Goal: Task Accomplishment & Management: Use online tool/utility

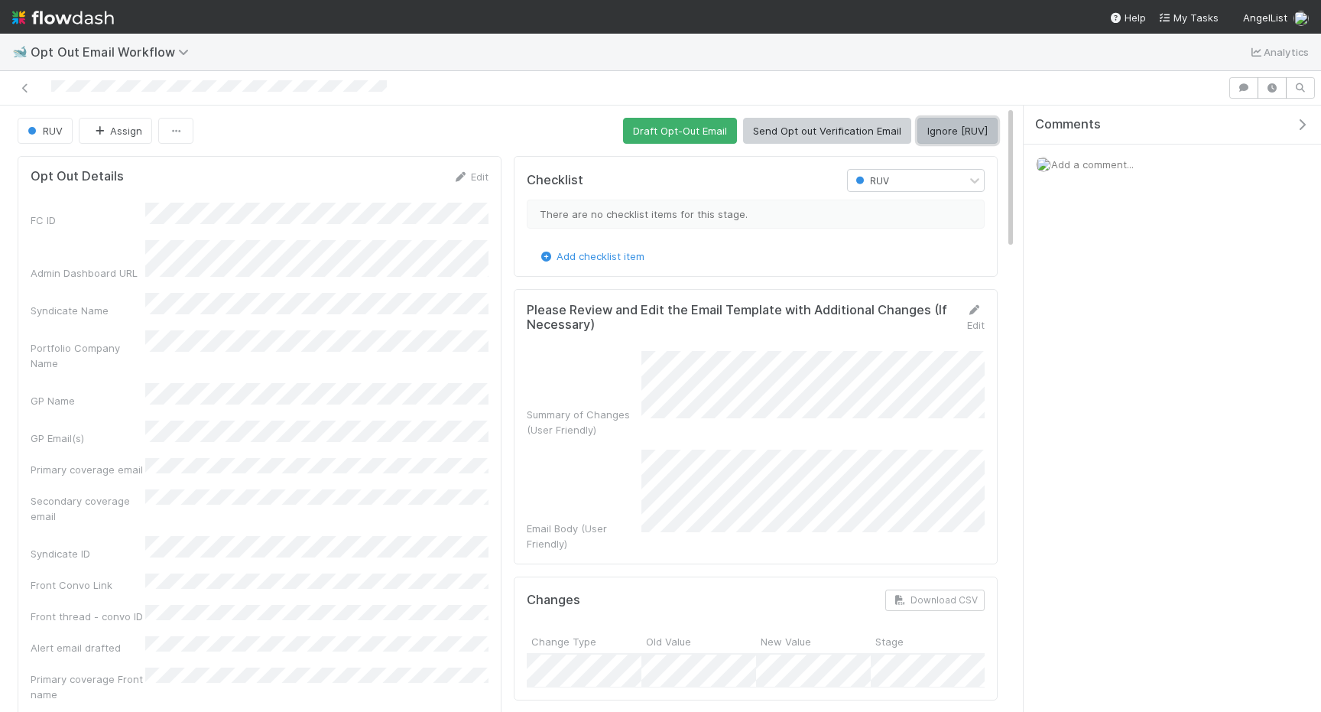
click at [945, 132] on button "Ignore [RUV]" at bounding box center [957, 131] width 80 height 26
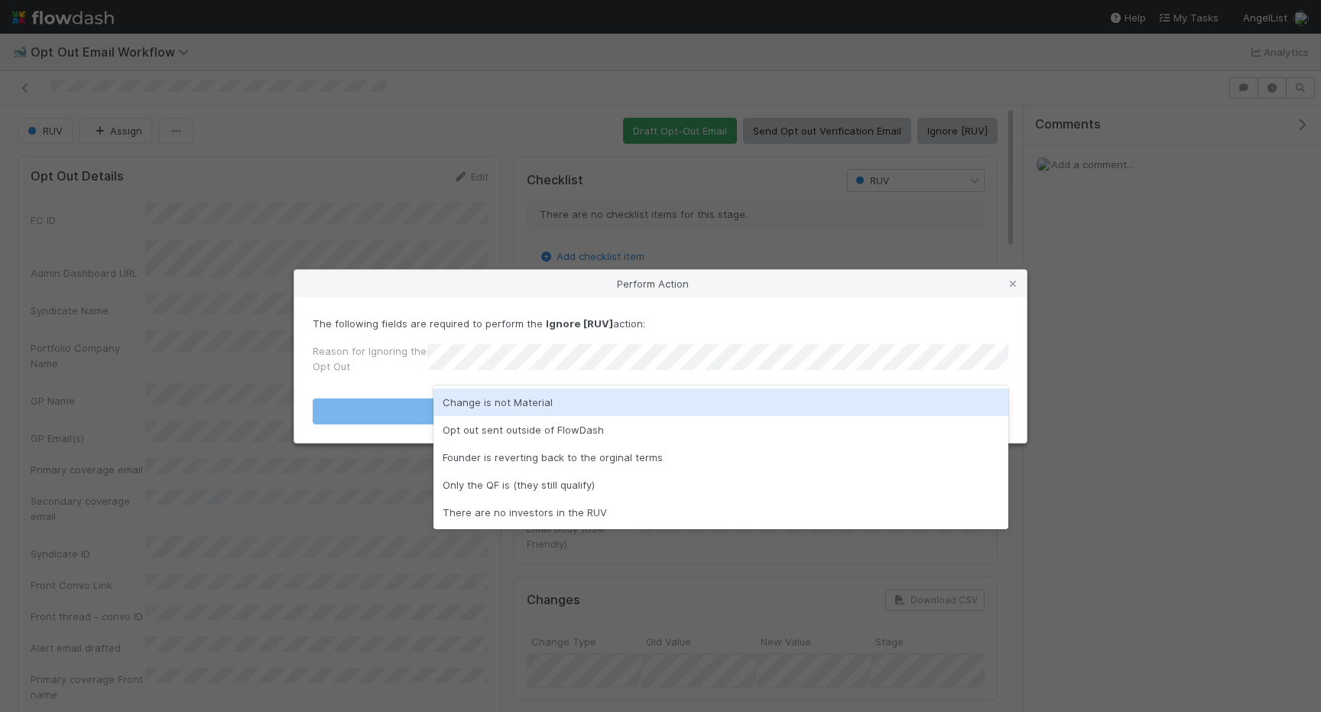
click at [690, 403] on div "Change is not Material" at bounding box center [720, 402] width 575 height 28
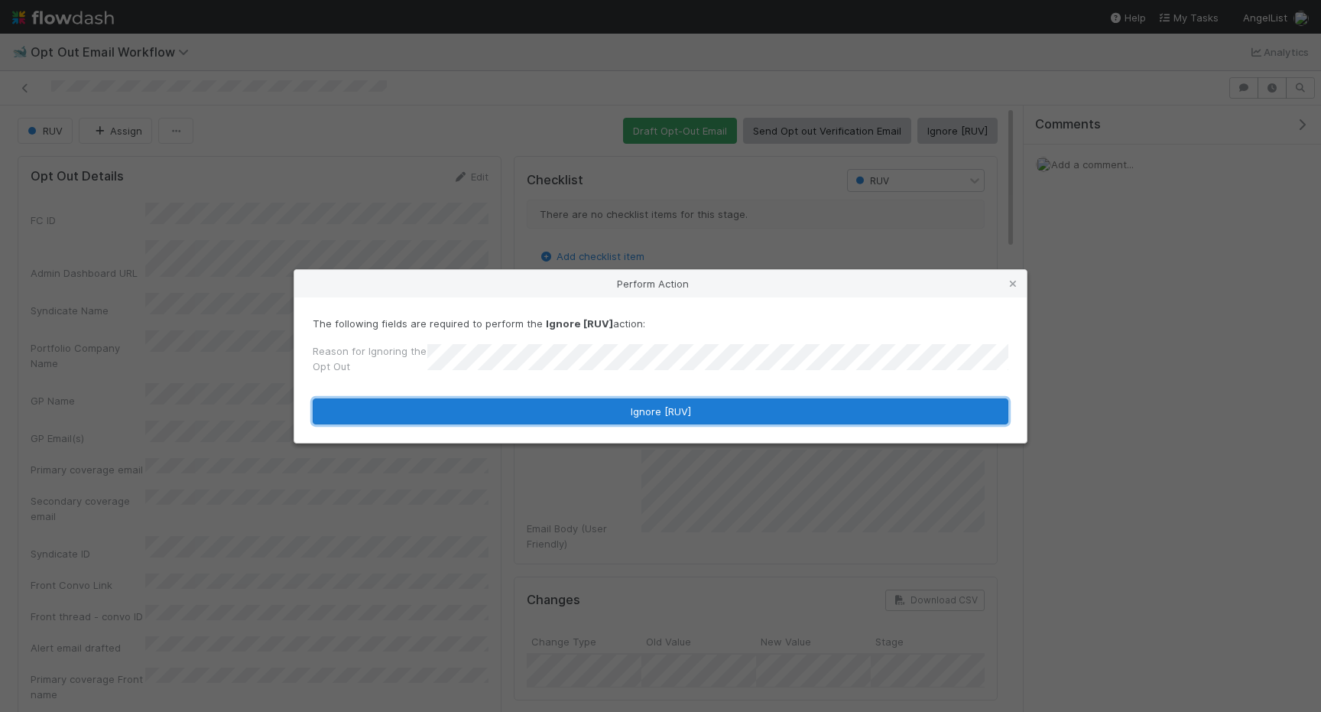
click at [690, 415] on button "Ignore [RUV]" at bounding box center [661, 411] width 696 height 26
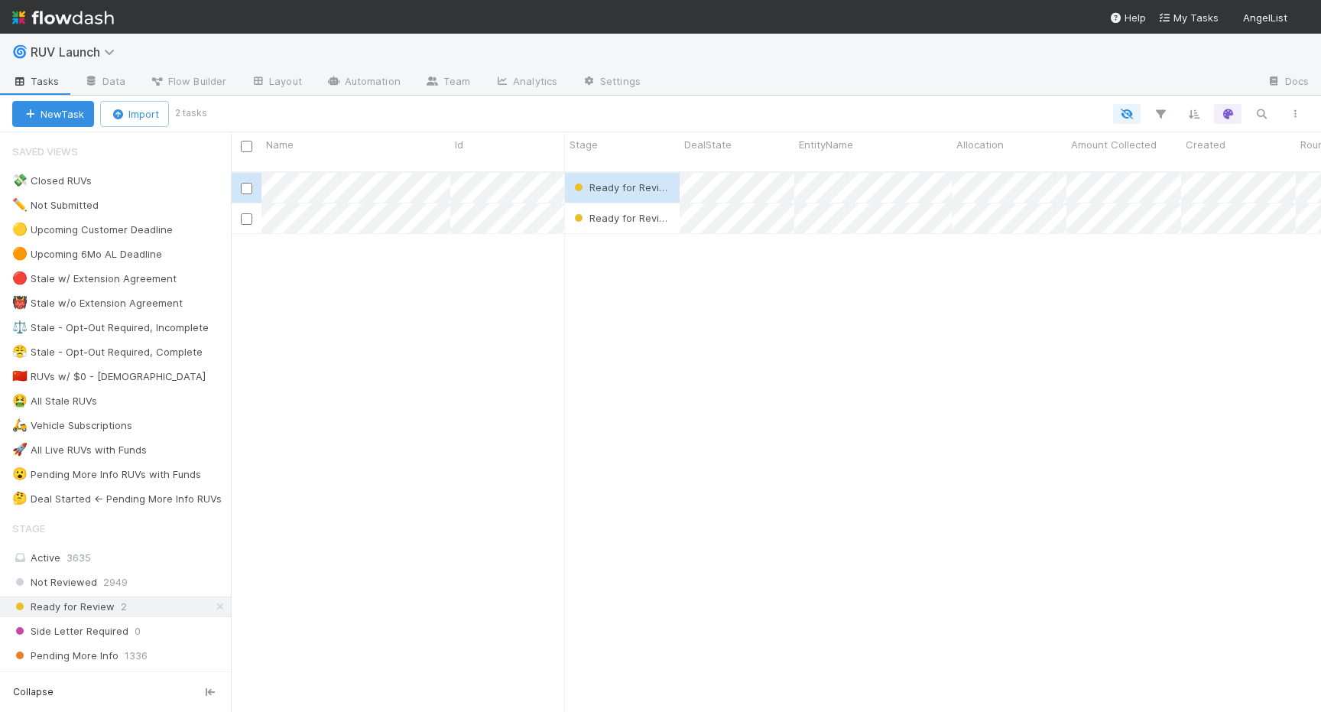
scroll to position [552, 1090]
click at [107, 48] on icon at bounding box center [111, 52] width 15 height 12
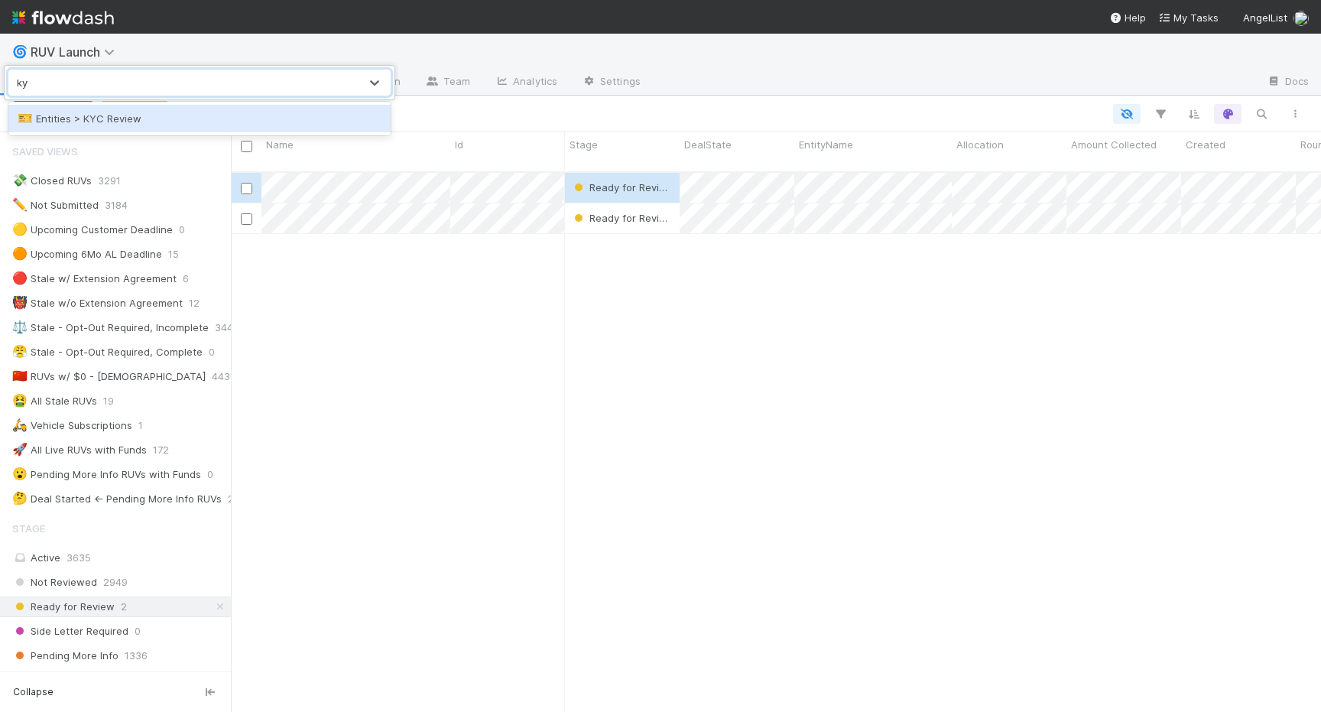
type input "kyc"
click at [118, 117] on div "🎫 Entities > KYC Review" at bounding box center [200, 118] width 364 height 15
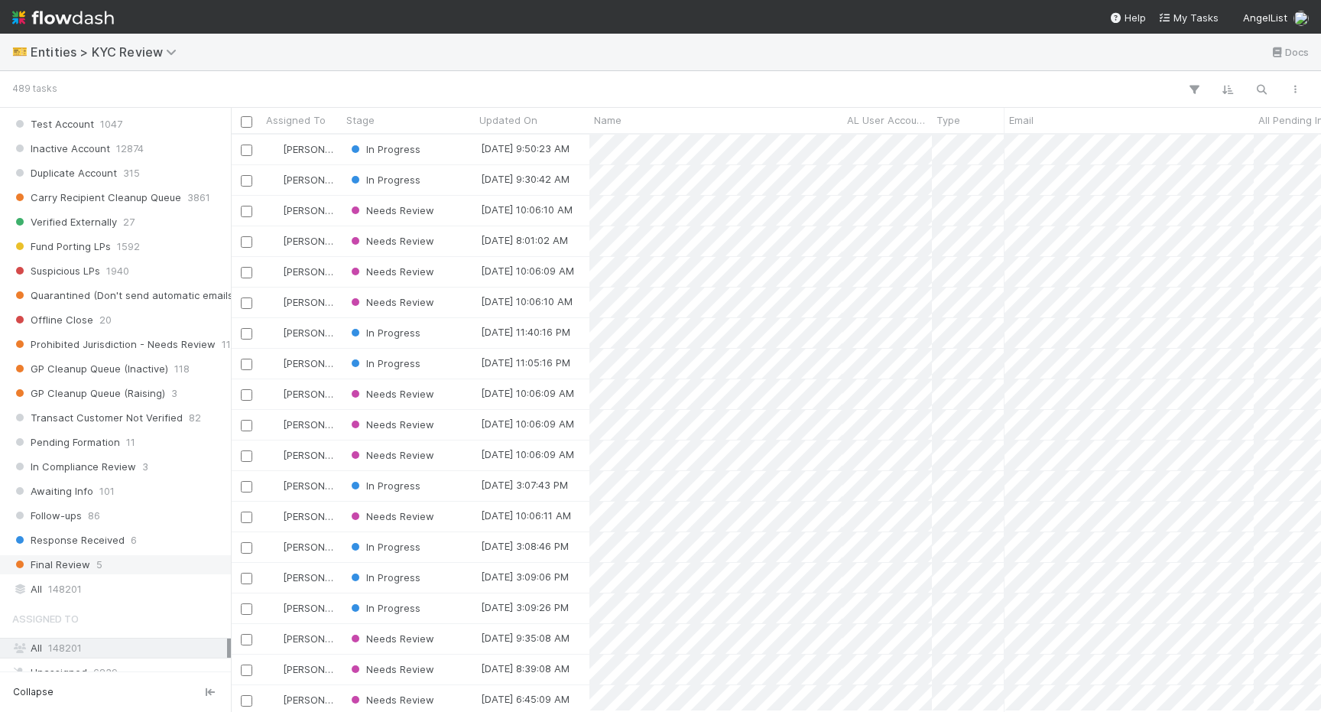
scroll to position [856, 0]
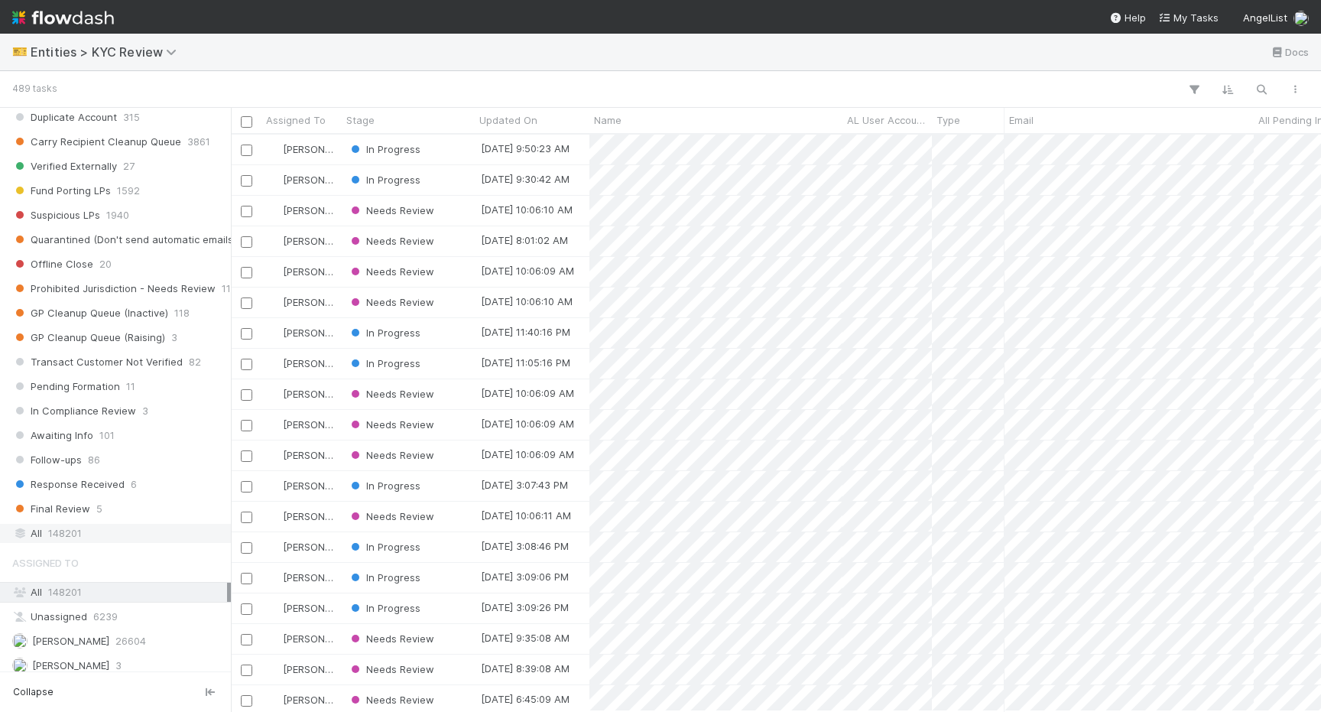
click at [80, 539] on span "148201" at bounding box center [65, 533] width 34 height 19
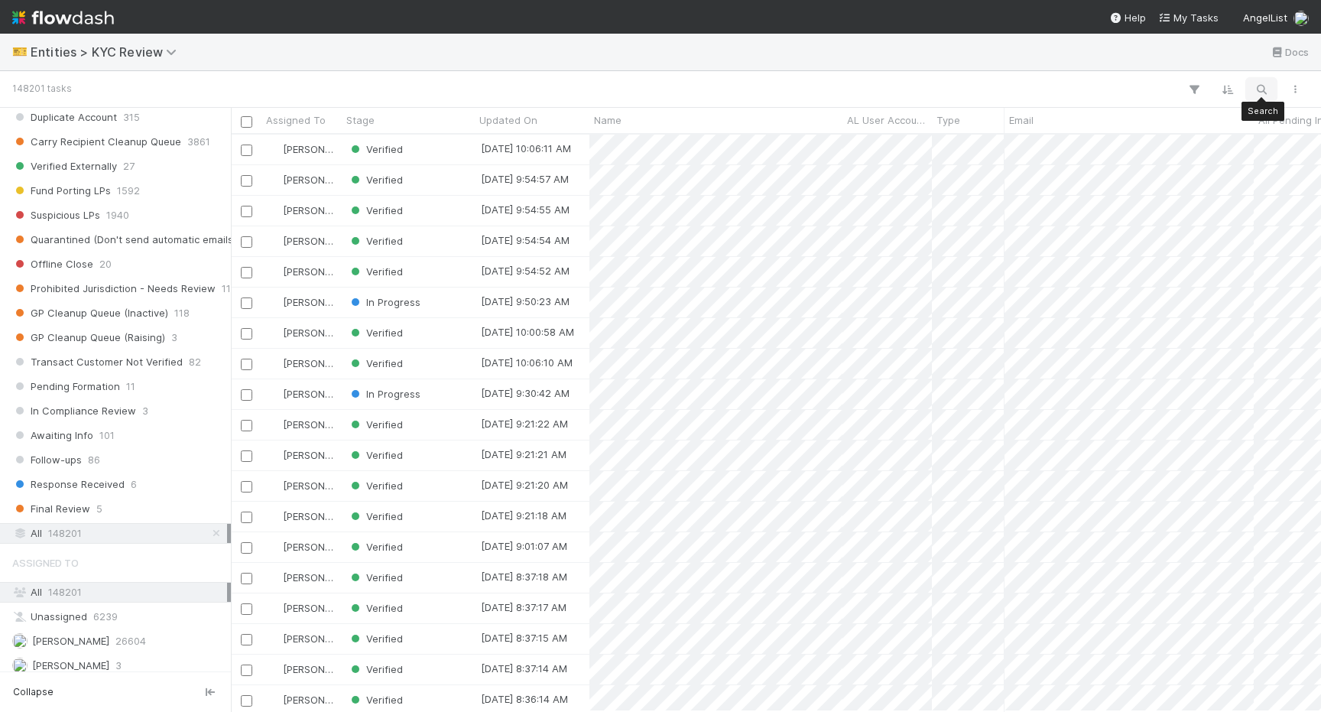
click at [1260, 87] on icon "button" at bounding box center [1261, 90] width 15 height 14
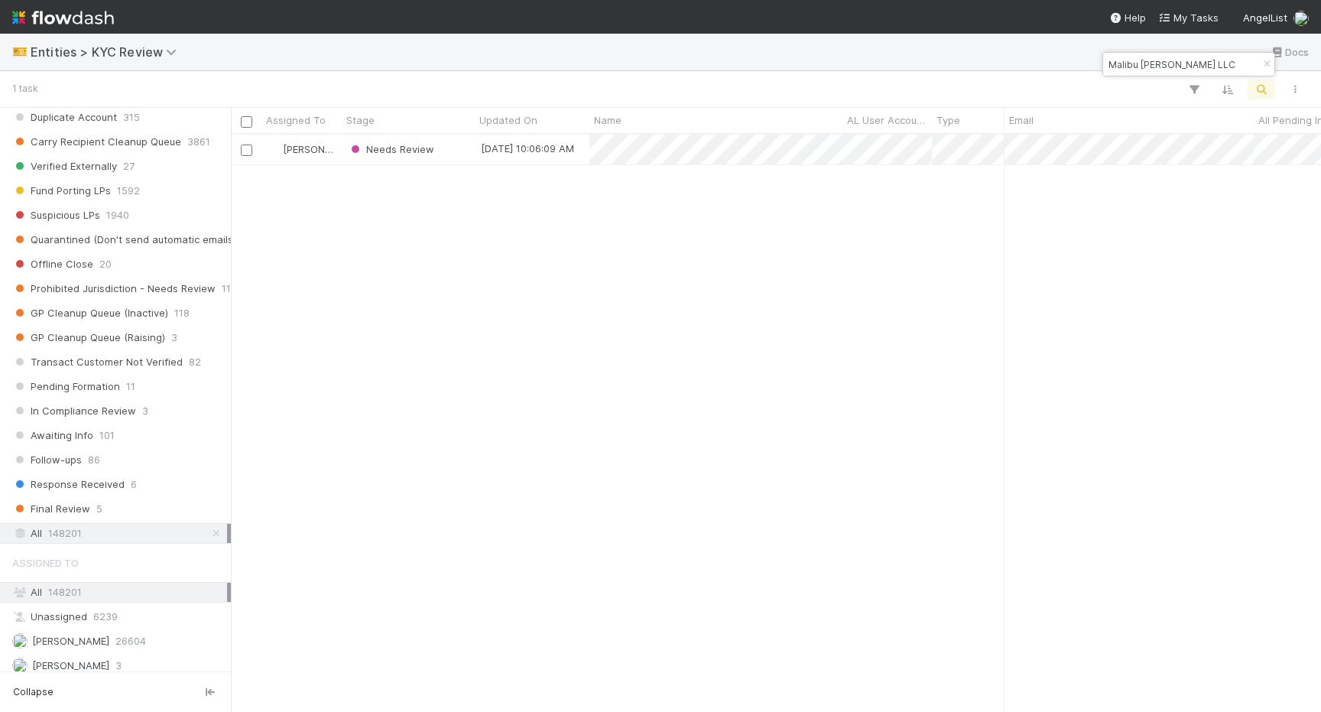
type input "Malibu Brady LLC"
